Goal: Use online tool/utility

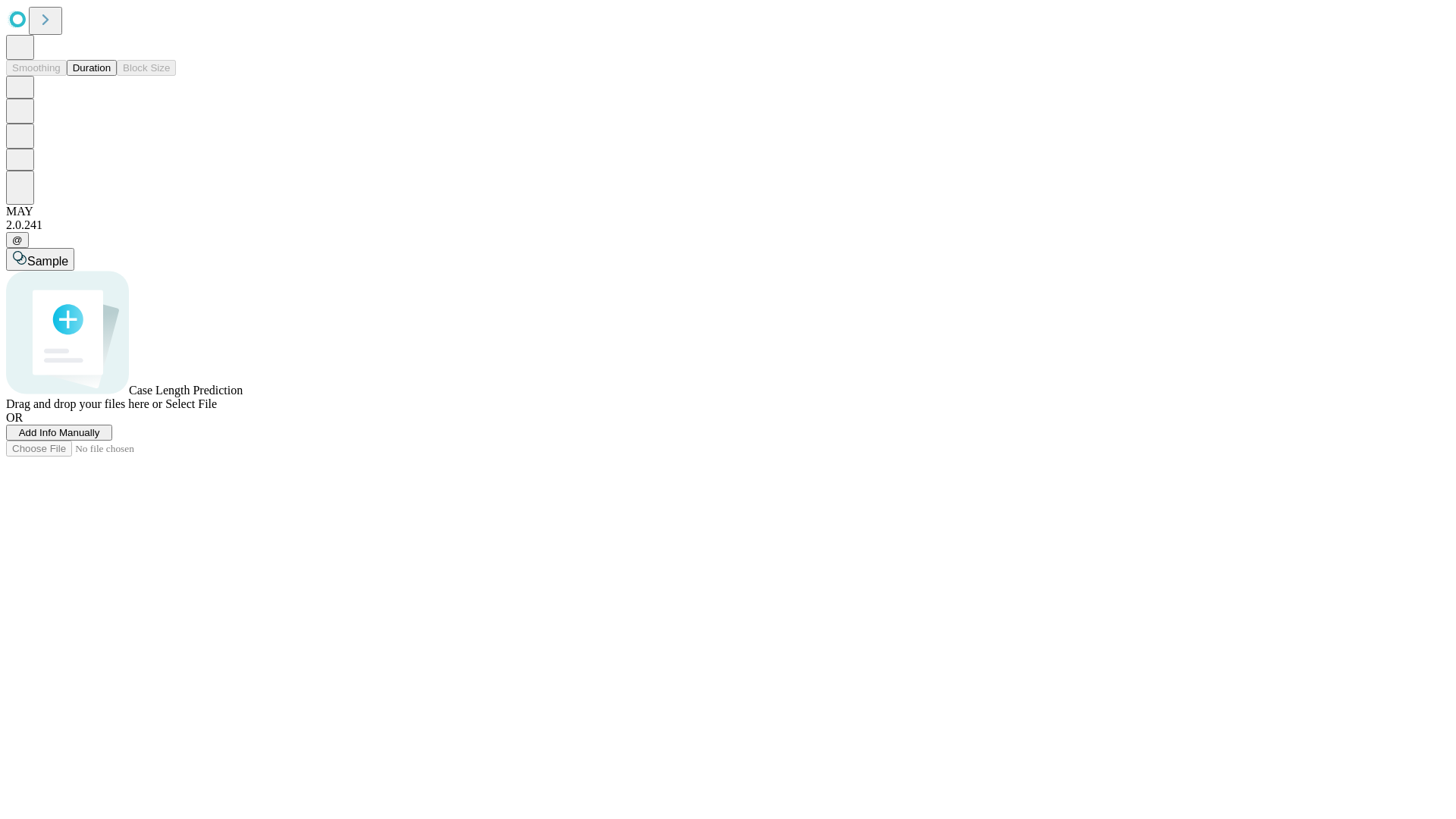
click at [110, 76] on button "Duration" at bounding box center [91, 67] width 50 height 16
click at [100, 438] on span "Add Info Manually" at bounding box center [59, 432] width 81 height 11
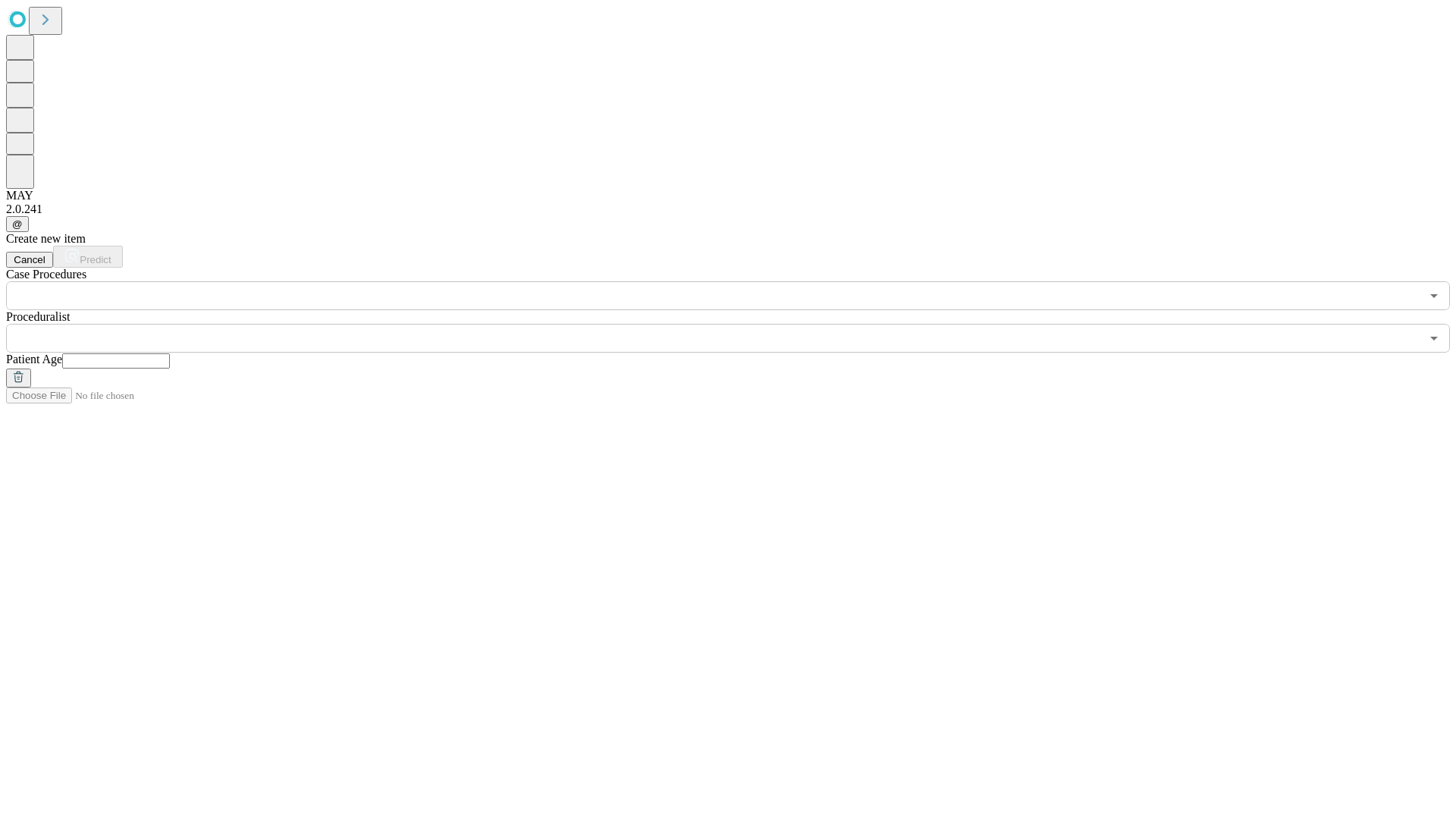
click at [170, 353] on input "text" at bounding box center [116, 361] width 108 height 15
type input "**"
click at [739, 324] on input "text" at bounding box center [713, 338] width 1414 height 29
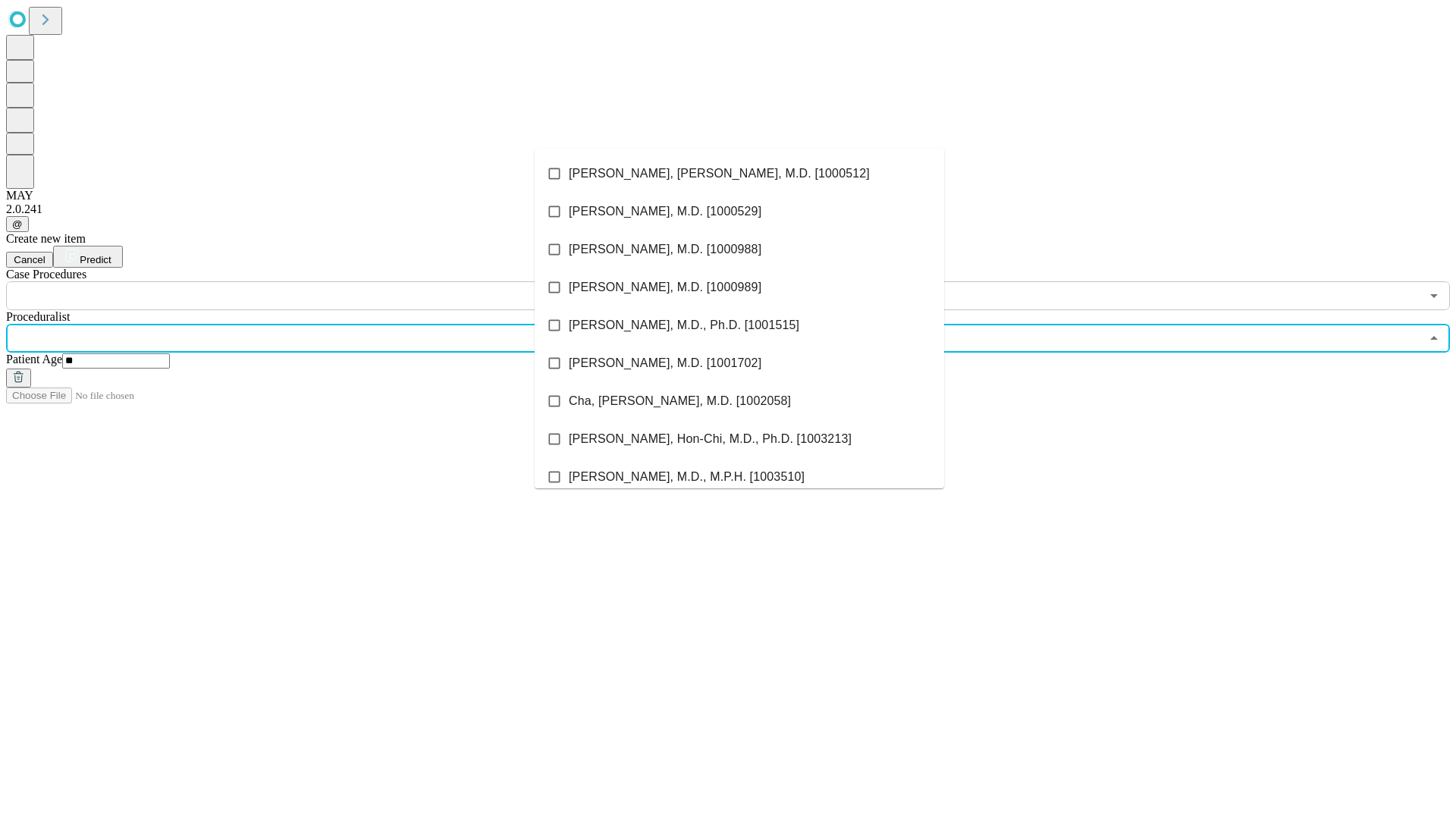
click at [739, 174] on li "[PERSON_NAME], [PERSON_NAME], M.D. [1000512]" at bounding box center [739, 174] width 410 height 38
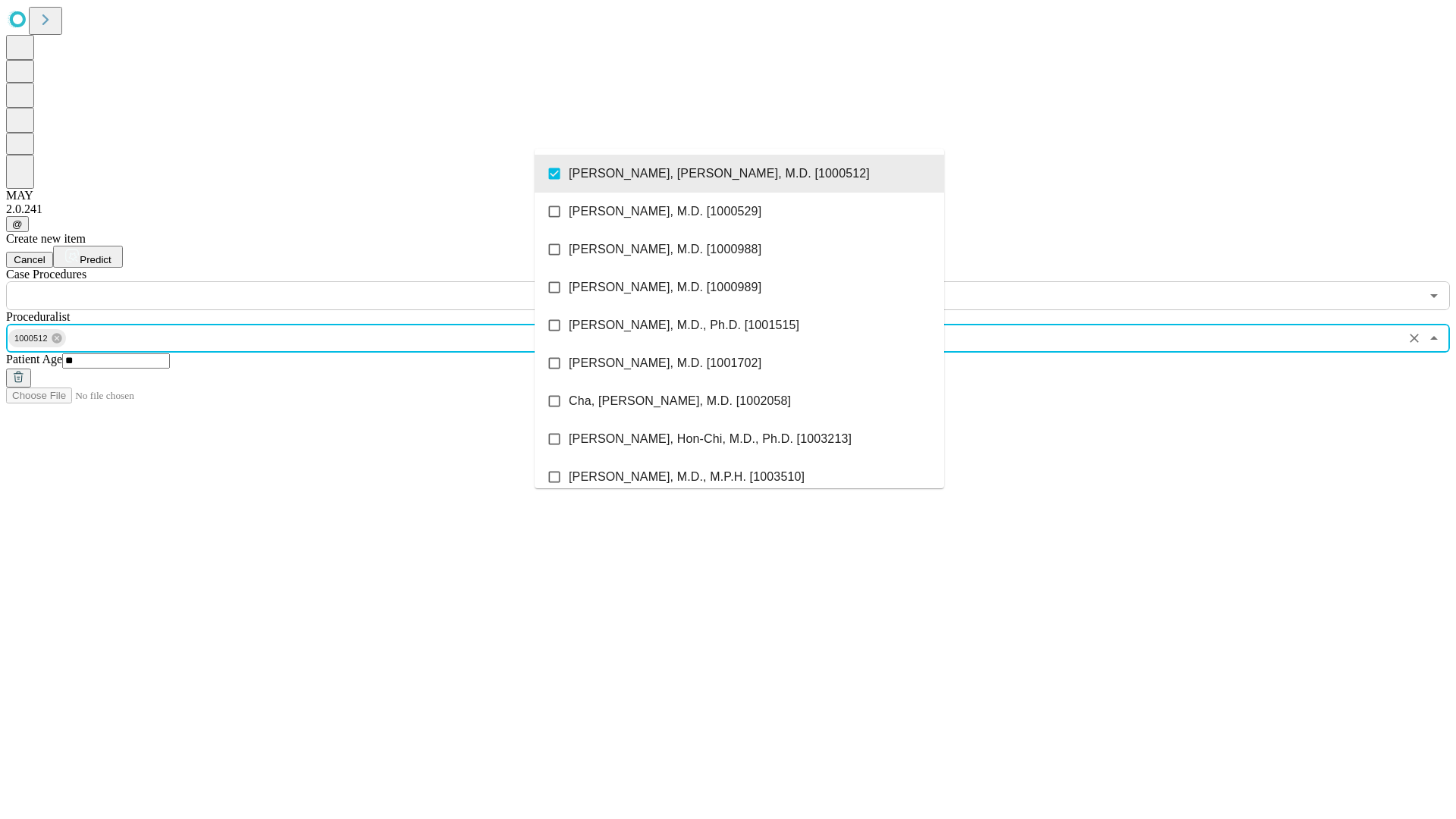
click at [318, 281] on input "text" at bounding box center [713, 296] width 1414 height 29
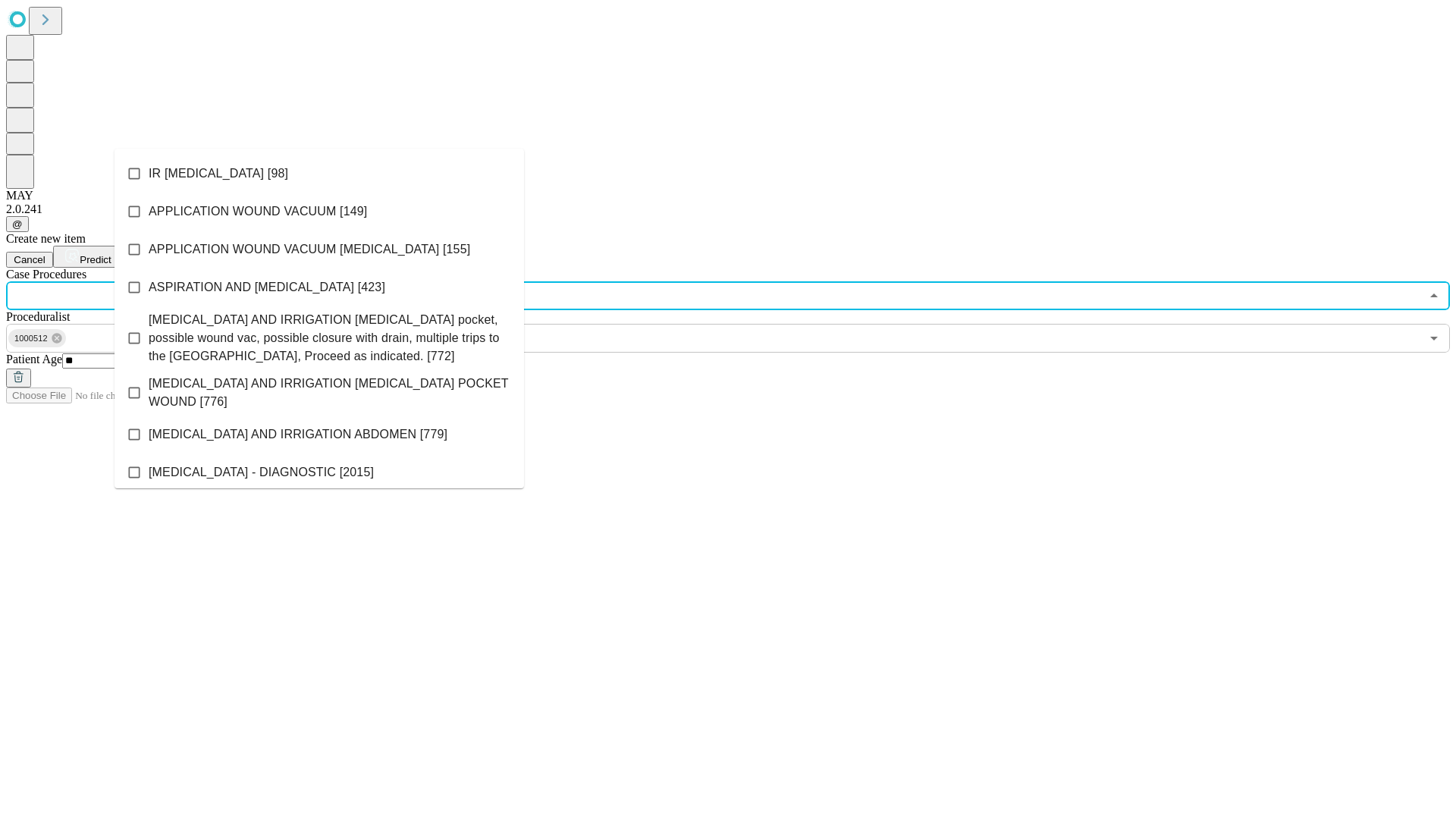
click at [319, 174] on li "IR [MEDICAL_DATA] [98]" at bounding box center [319, 174] width 410 height 38
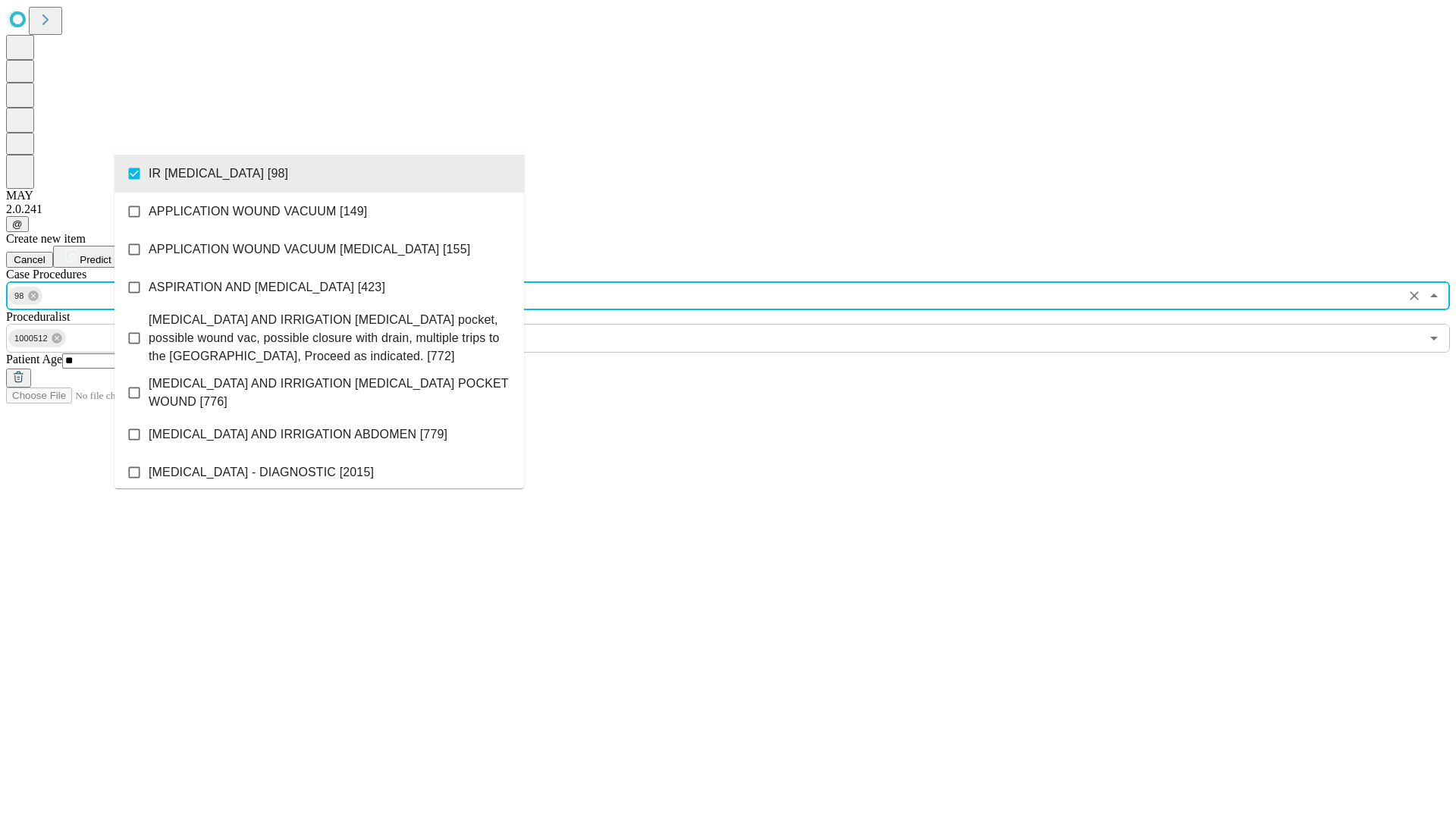
click at [110, 254] on span "Predict" at bounding box center [94, 259] width 31 height 11
